Goal: Task Accomplishment & Management: Manage account settings

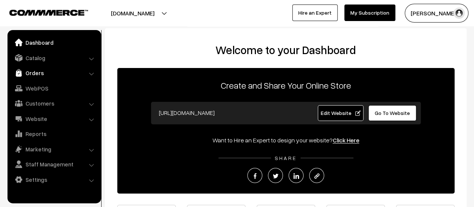
click at [29, 73] on link "Orders" at bounding box center [53, 72] width 89 height 13
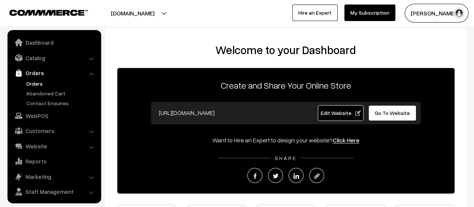
click at [34, 83] on link "Orders" at bounding box center [61, 83] width 74 height 8
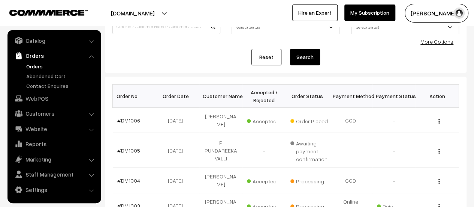
scroll to position [69, 0]
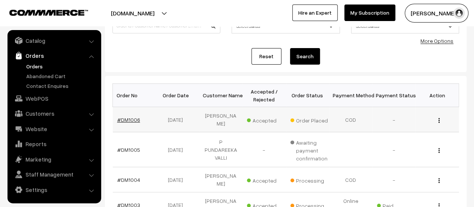
click at [133, 117] on link "#DM1006" at bounding box center [128, 119] width 23 height 6
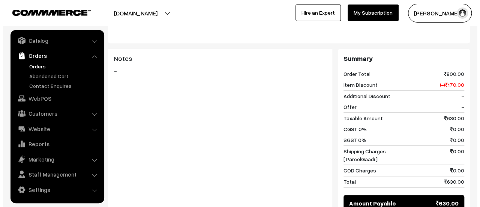
scroll to position [486, 0]
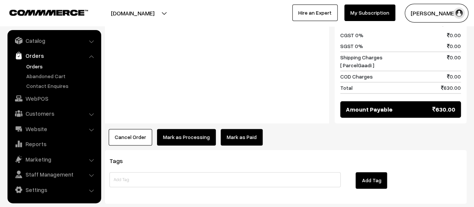
click at [185, 129] on button "Mark as Processing" at bounding box center [186, 137] width 59 height 16
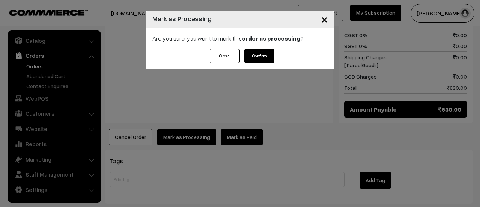
click at [258, 54] on button "Confirm" at bounding box center [259, 56] width 30 height 14
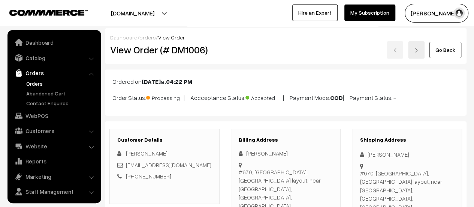
scroll to position [17, 0]
